Goal: Information Seeking & Learning: Understand process/instructions

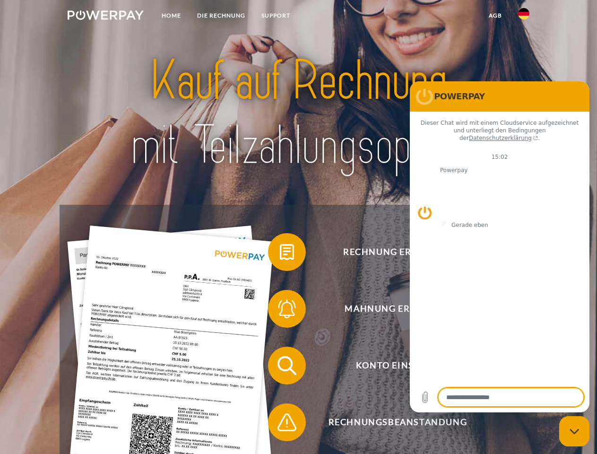
click at [105, 17] on img at bounding box center [106, 14] width 76 height 9
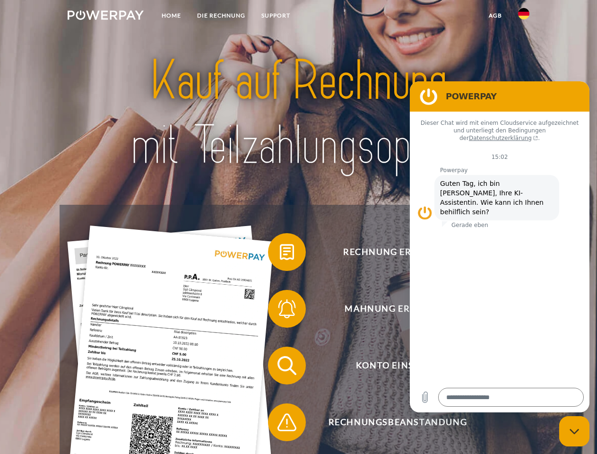
click at [524, 17] on img at bounding box center [523, 13] width 11 height 11
click at [495, 16] on link "agb" at bounding box center [495, 15] width 29 height 17
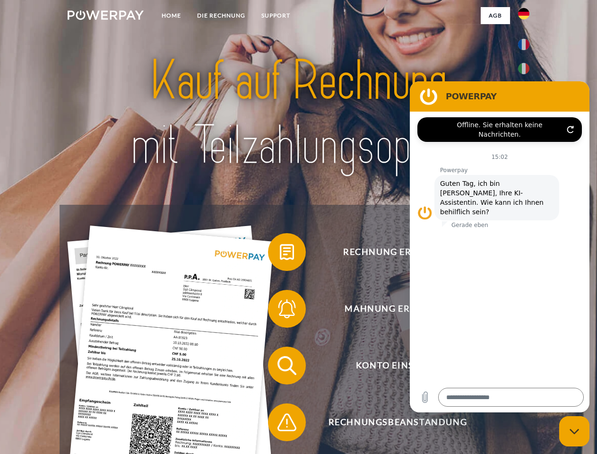
click at [280, 254] on span at bounding box center [272, 251] width 47 height 47
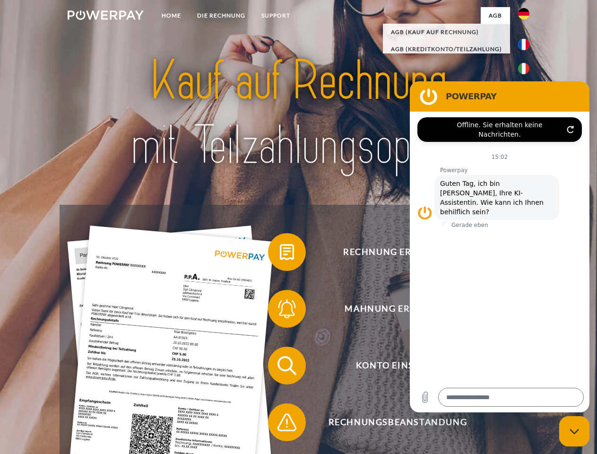
click at [280, 311] on span at bounding box center [272, 308] width 47 height 47
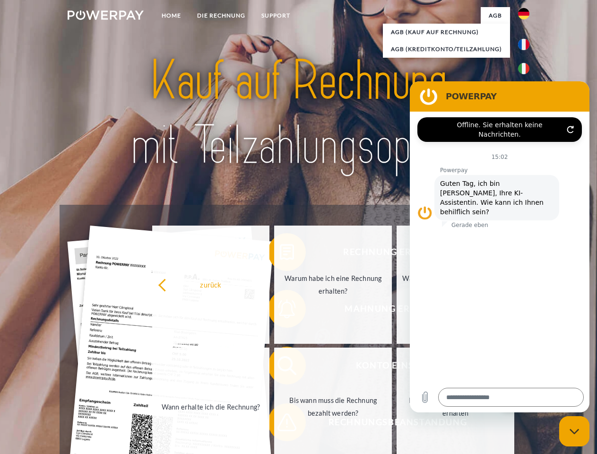
click at [280, 367] on link "Bis wann muss die Rechnung bezahlt werden?" at bounding box center [333, 406] width 118 height 118
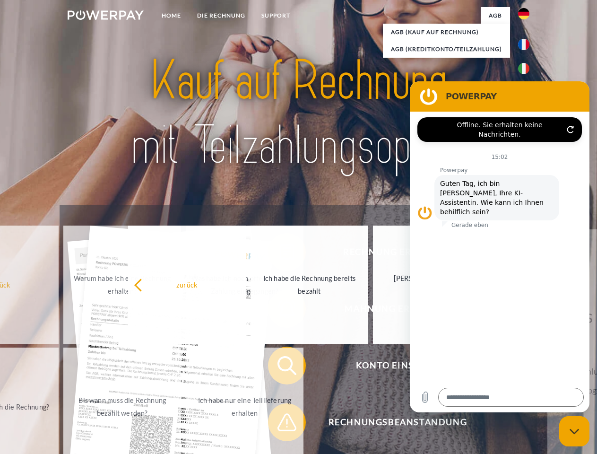
click at [280, 424] on span at bounding box center [272, 421] width 47 height 47
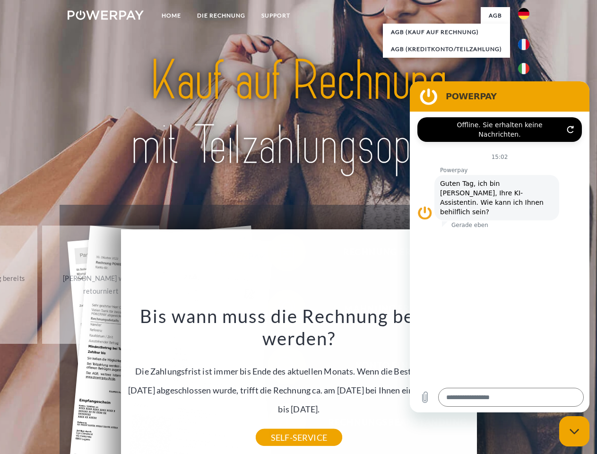
click at [574, 431] on icon "Messaging-Fenster schließen" at bounding box center [575, 431] width 10 height 6
type textarea "*"
